Goal: Task Accomplishment & Management: Use online tool/utility

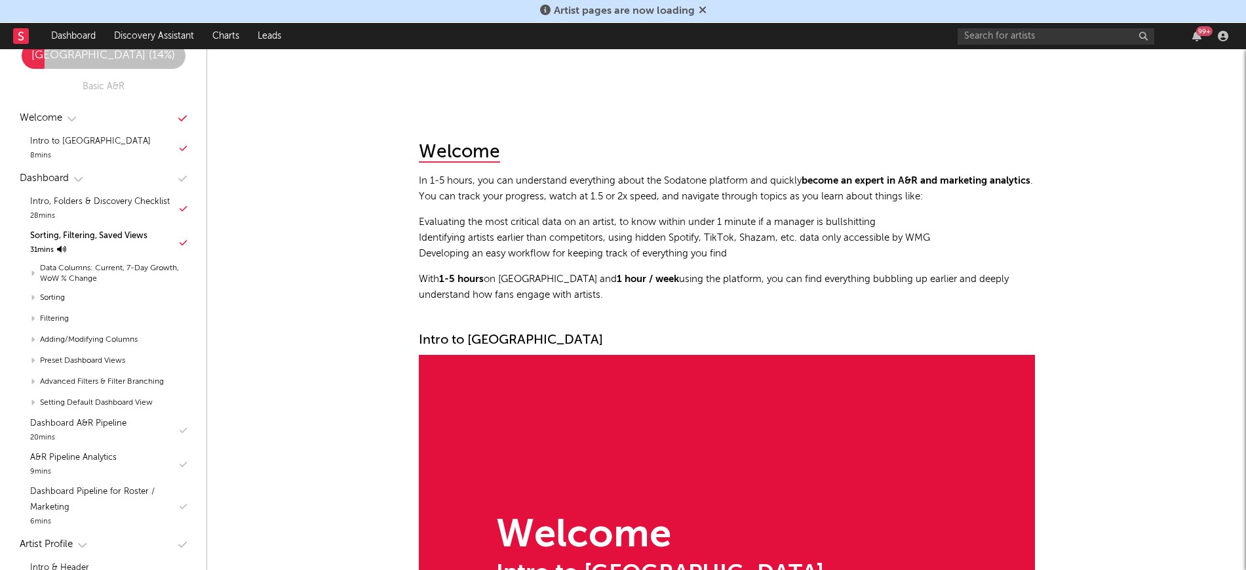
scroll to position [1336, 0]
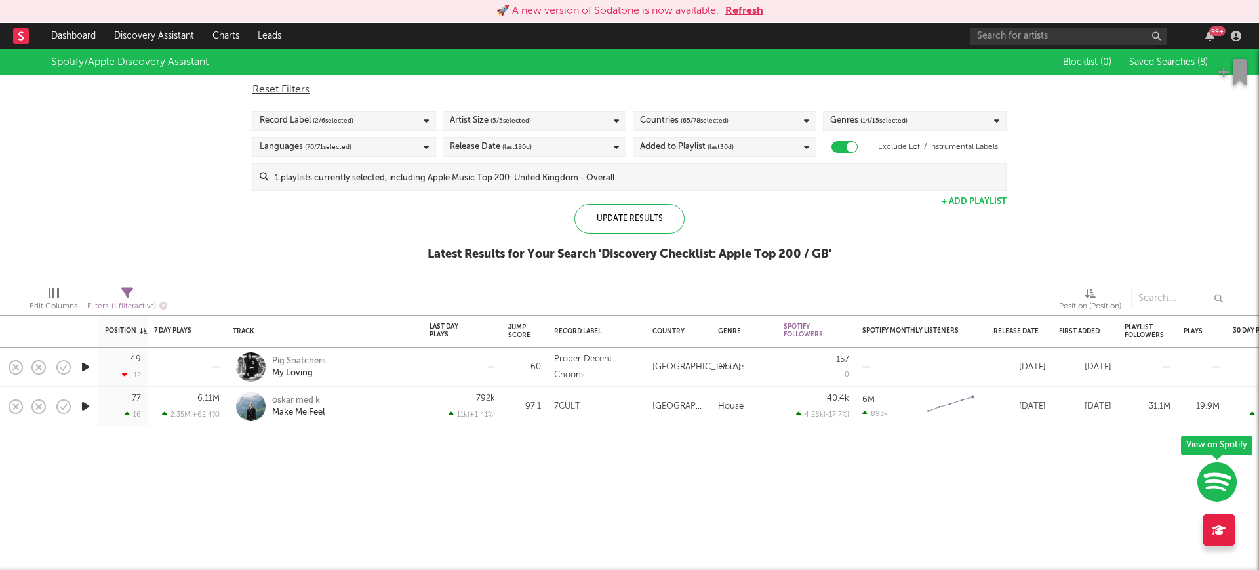
click at [747, 4] on button "Refresh" at bounding box center [744, 11] width 38 height 16
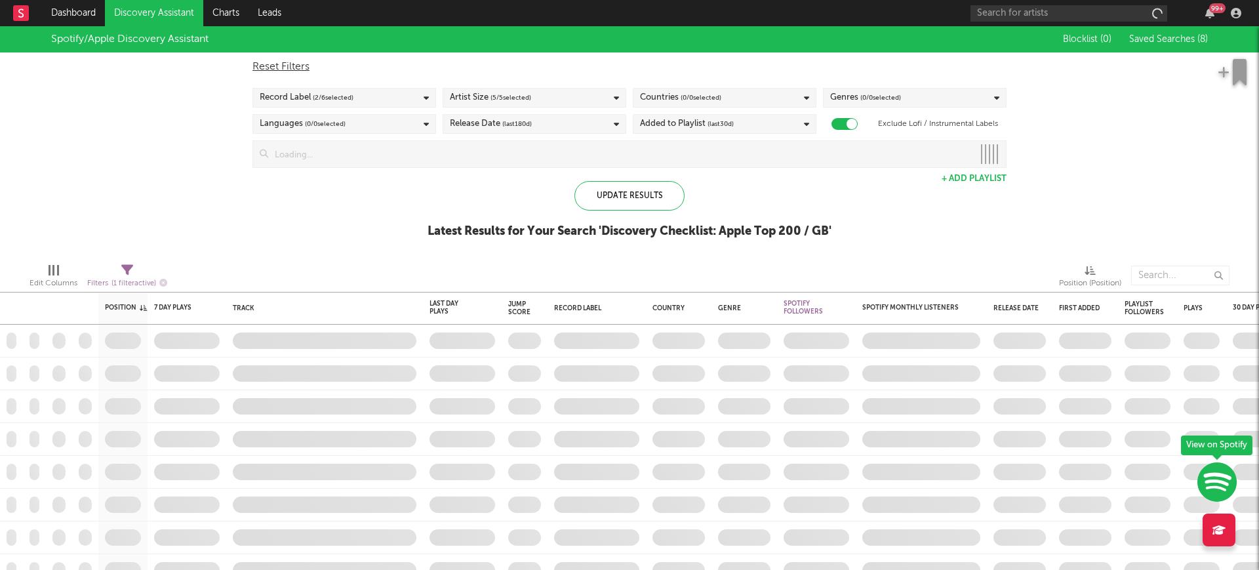
checkbox input "true"
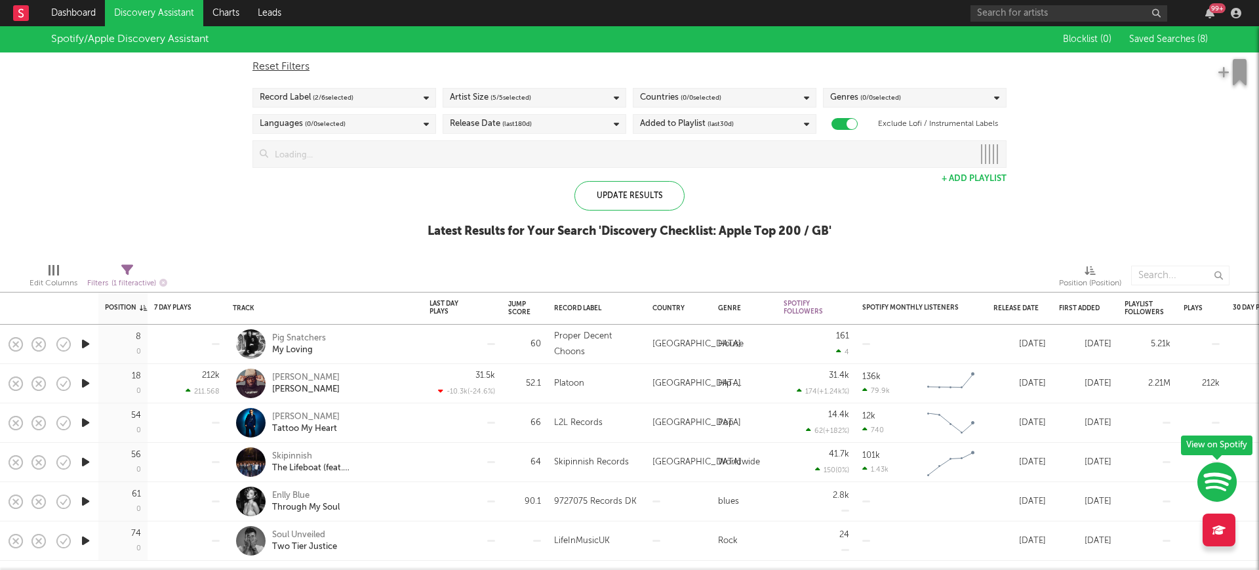
click at [1195, 35] on span "Saved Searches ( 8 )" at bounding box center [1168, 39] width 79 height 9
click at [995, 216] on div "× Create Saved Search Create Saved Searches Saved Name Description Saved Your S…" at bounding box center [629, 285] width 1259 height 570
